Goal: Information Seeking & Learning: Understand process/instructions

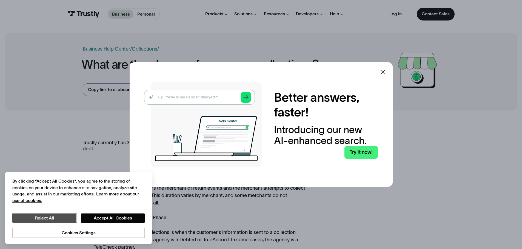
click at [71, 217] on button "Reject All" at bounding box center [44, 218] width 64 height 9
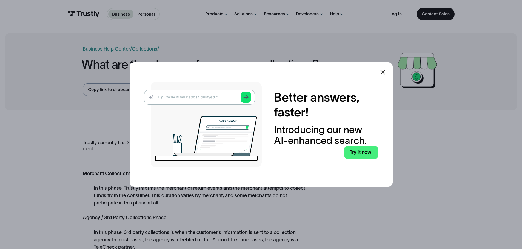
click at [388, 70] on div at bounding box center [382, 72] width 13 height 13
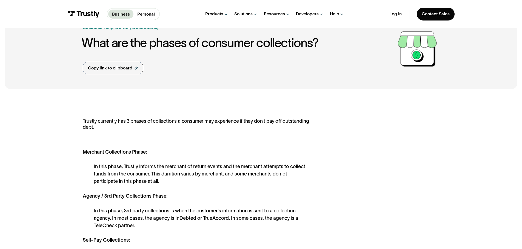
scroll to position [82, 0]
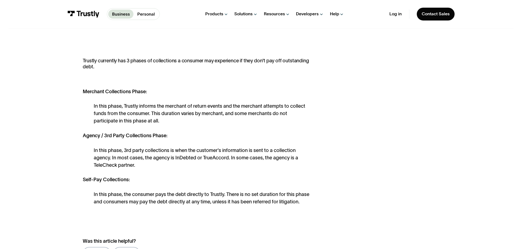
click at [180, 72] on p "Trustly currently has 3 phases of collections a consumer may experience if they…" at bounding box center [197, 67] width 229 height 18
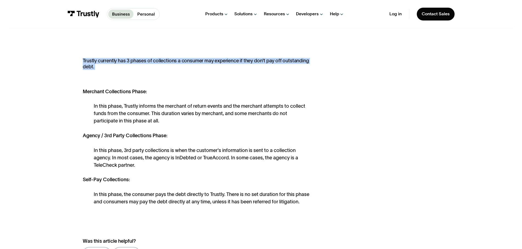
click at [180, 72] on p "Trustly currently has 3 phases of collections a consumer may experience if they…" at bounding box center [197, 67] width 229 height 18
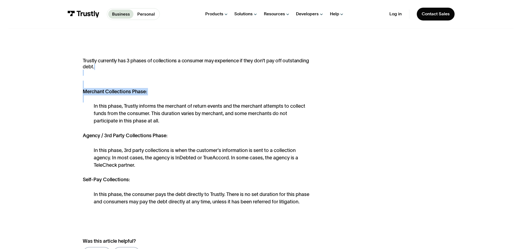
drag, startPoint x: 180, startPoint y: 72, endPoint x: 191, endPoint y: 121, distance: 49.9
click at [191, 121] on div "Trustly currently has 3 phases of collections a consumer may experience if they…" at bounding box center [197, 132] width 229 height 148
click at [191, 121] on div "In this phase, Trustly informs the merchant of return events and the merchant a…" at bounding box center [203, 114] width 218 height 22
drag, startPoint x: 191, startPoint y: 121, endPoint x: 92, endPoint y: 108, distance: 99.4
click at [92, 108] on div "Trustly currently has 3 phases of collections a consumer may experience if they…" at bounding box center [197, 132] width 229 height 148
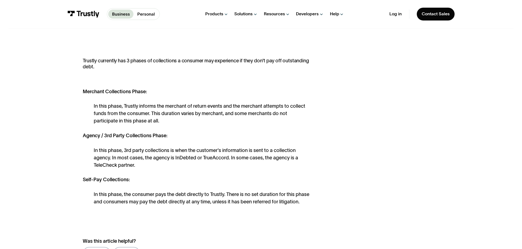
click at [92, 108] on div "Trustly currently has 3 phases of collections a consumer may experience if they…" at bounding box center [197, 132] width 229 height 148
drag, startPoint x: 92, startPoint y: 108, endPoint x: 146, endPoint y: 120, distance: 55.3
click at [146, 120] on div "Trustly currently has 3 phases of collections a consumer may experience if they…" at bounding box center [197, 132] width 229 height 148
click at [146, 120] on div "In this phase, Trustly informs the merchant of return events and the merchant a…" at bounding box center [203, 114] width 218 height 22
drag, startPoint x: 146, startPoint y: 120, endPoint x: 97, endPoint y: 105, distance: 51.0
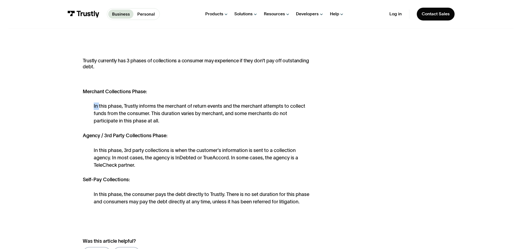
click at [97, 105] on div "In this phase, Trustly informs the merchant of return events and the merchant a…" at bounding box center [203, 114] width 218 height 22
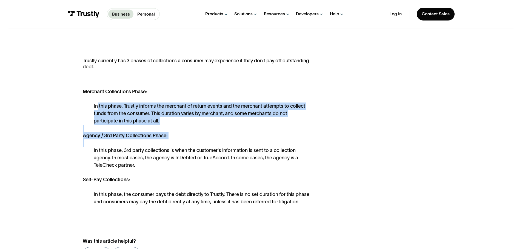
drag, startPoint x: 97, startPoint y: 105, endPoint x: 188, endPoint y: 165, distance: 108.8
click at [188, 165] on div "Trustly currently has 3 phases of collections a consumer may experience if they…" at bounding box center [197, 132] width 229 height 148
click at [188, 165] on div "In this phase, 3rd party collections is when the customer's information is sent…" at bounding box center [203, 158] width 218 height 22
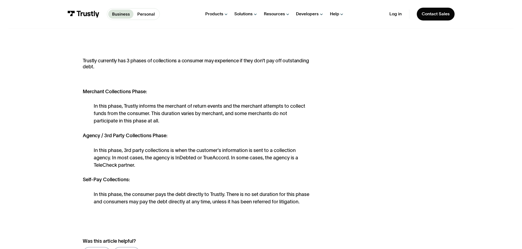
drag, startPoint x: 188, startPoint y: 165, endPoint x: 94, endPoint y: 152, distance: 95.3
click at [94, 152] on div "In this phase, 3rd party collections is when the customer's information is sent…" at bounding box center [203, 158] width 218 height 22
click at [91, 151] on div "Trustly currently has 3 phases of collections a consumer may experience if they…" at bounding box center [197, 132] width 229 height 148
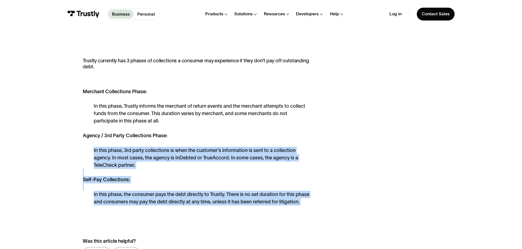
drag, startPoint x: 91, startPoint y: 151, endPoint x: 304, endPoint y: 205, distance: 220.4
click at [304, 205] on div "Trustly currently has 3 phases of collections a consumer may experience if they…" at bounding box center [197, 132] width 229 height 148
click at [304, 205] on div "In this phase, the consumer pays the debt directly to Trustly. There is no set …" at bounding box center [203, 198] width 218 height 15
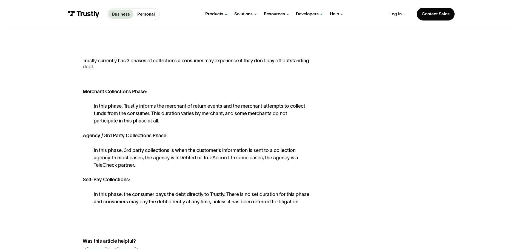
click at [304, 205] on div "In this phase, the consumer pays the debt directly to Trustly. There is no set …" at bounding box center [203, 198] width 218 height 15
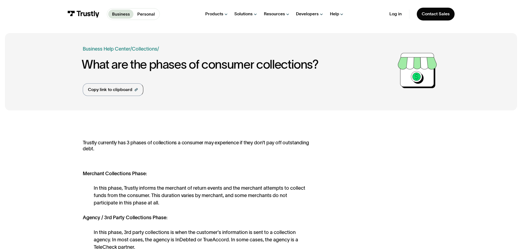
scroll to position [0, 0]
